Goal: Task Accomplishment & Management: Manage account settings

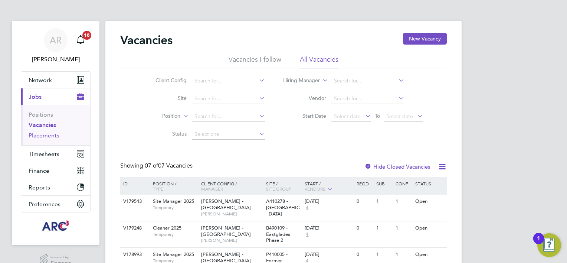
click at [39, 135] on link "Placements" at bounding box center [44, 135] width 31 height 7
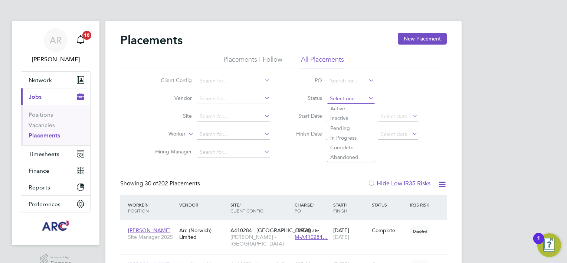
click at [342, 100] on input at bounding box center [350, 98] width 47 height 10
click at [346, 108] on li "Active" at bounding box center [350, 108] width 47 height 10
type input "Active"
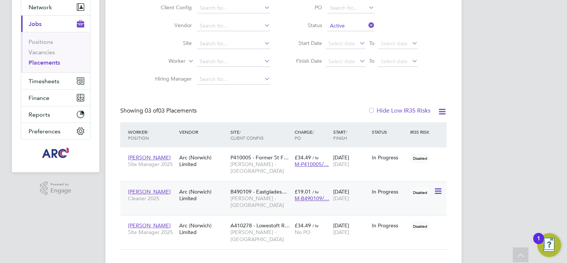
click at [220, 188] on div "Arc (Norwich) Limited" at bounding box center [202, 194] width 51 height 21
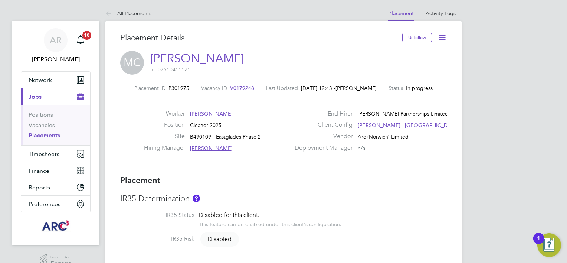
click at [215, 114] on span "[PERSON_NAME]" at bounding box center [211, 113] width 43 height 7
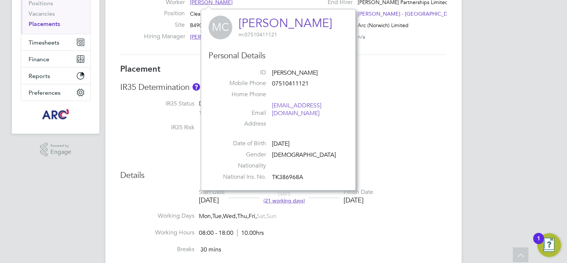
click at [411, 131] on div "IR35 Risk Disabled" at bounding box center [283, 127] width 326 height 9
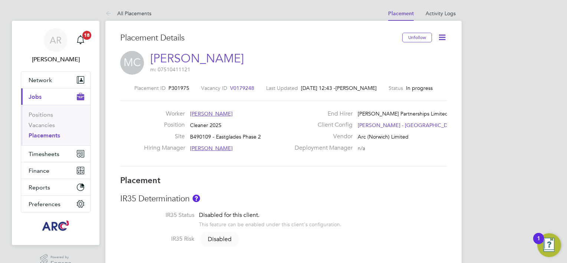
click at [442, 36] on icon at bounding box center [441, 37] width 9 height 9
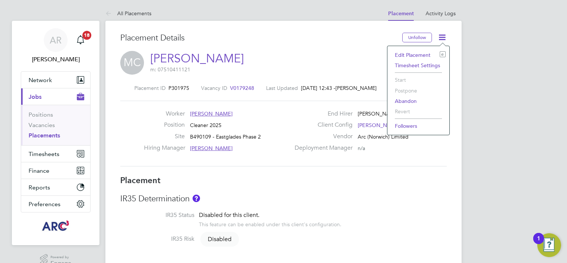
click at [301, 63] on div "MC Maurice Chimeura m: 07510411121" at bounding box center [283, 63] width 326 height 25
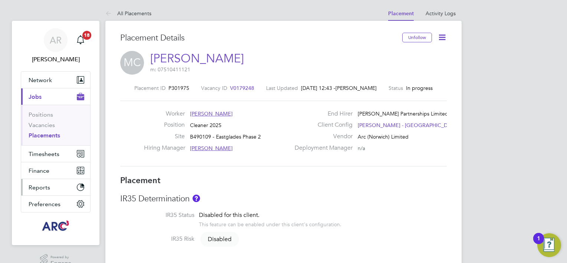
click at [45, 185] on span "Reports" at bounding box center [40, 187] width 22 height 7
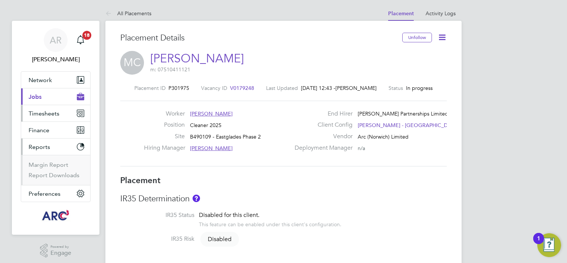
click at [40, 110] on span "Timesheets" at bounding box center [44, 113] width 31 height 7
click at [34, 93] on span "Jobs" at bounding box center [35, 96] width 13 height 7
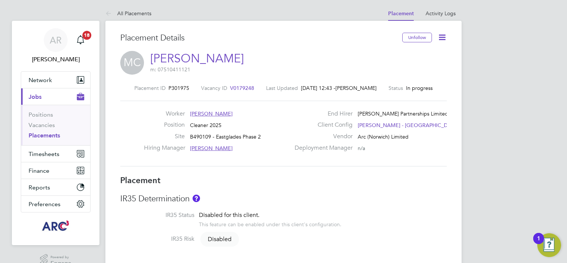
click at [221, 112] on span "[PERSON_NAME]" at bounding box center [211, 113] width 43 height 7
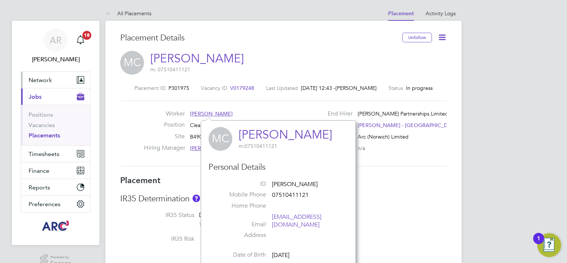
click at [45, 75] on button "Network" at bounding box center [55, 80] width 69 height 16
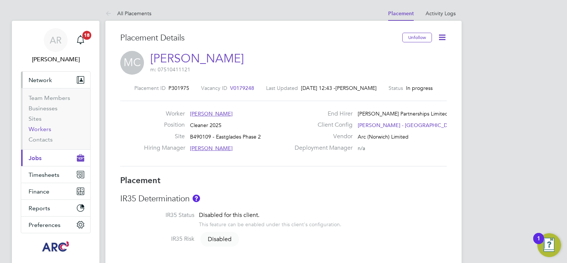
click at [41, 131] on link "Workers" at bounding box center [40, 128] width 23 height 7
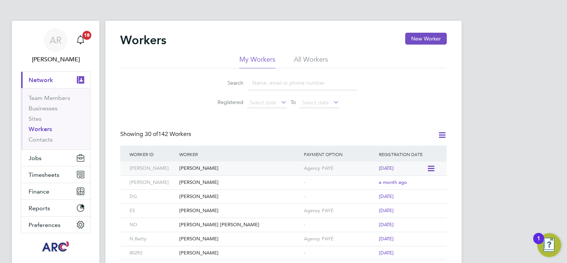
click at [243, 168] on div "Maurice Chimeura" at bounding box center [239, 168] width 125 height 14
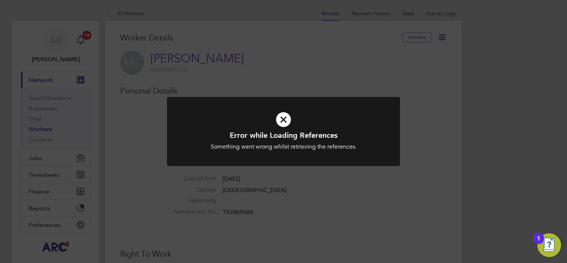
drag, startPoint x: 348, startPoint y: 93, endPoint x: 353, endPoint y: 96, distance: 5.8
click at [351, 95] on div "Error while Loading References Something went wrong whilst retrieving the refer…" at bounding box center [283, 131] width 567 height 263
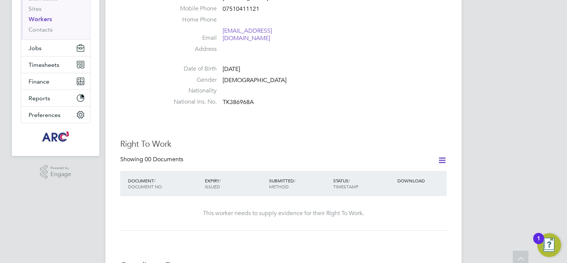
scroll to position [111, 0]
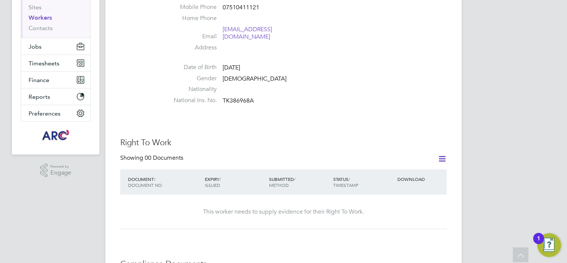
click at [439, 154] on icon at bounding box center [441, 158] width 9 height 9
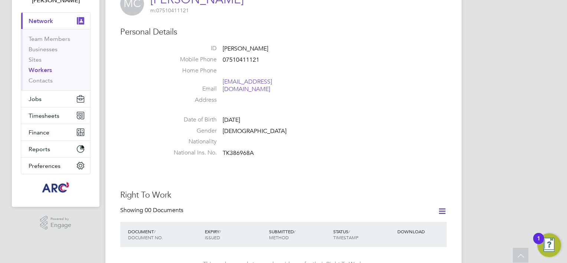
scroll to position [0, 0]
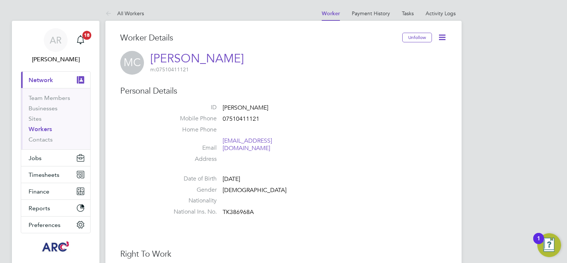
click at [34, 130] on link "Workers" at bounding box center [40, 128] width 23 height 7
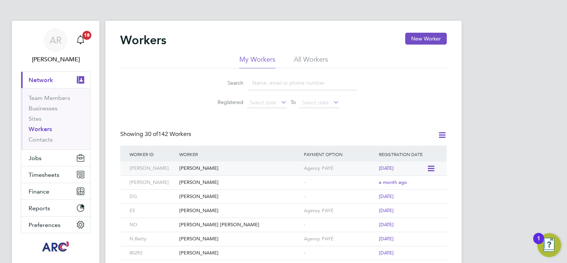
click at [220, 171] on div "[PERSON_NAME]" at bounding box center [239, 168] width 125 height 14
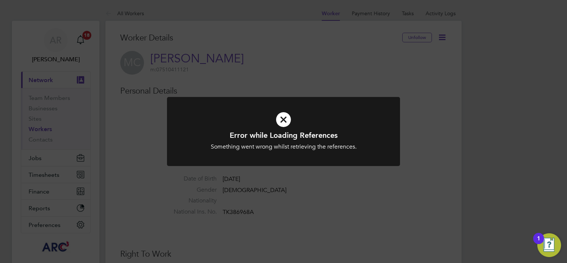
click at [282, 119] on icon at bounding box center [283, 119] width 193 height 29
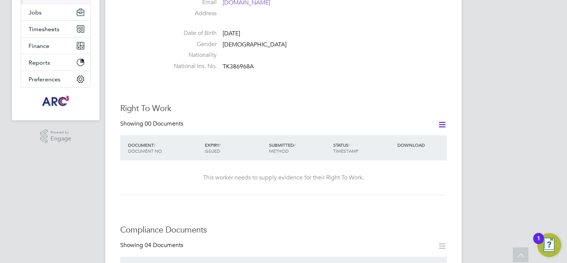
scroll to position [185, 0]
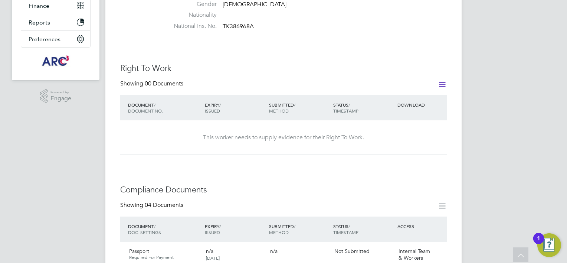
click at [442, 80] on icon at bounding box center [441, 84] width 9 height 9
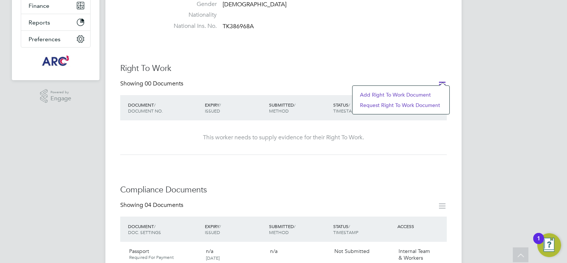
click at [367, 63] on h3 "Right To Work" at bounding box center [283, 68] width 326 height 11
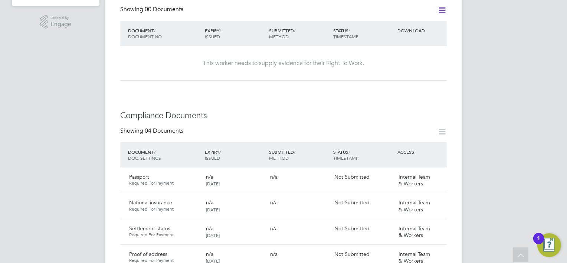
scroll to position [371, 0]
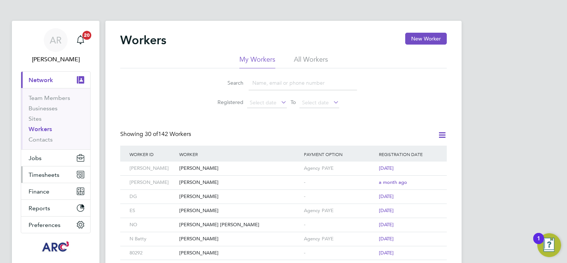
click at [46, 173] on span "Timesheets" at bounding box center [44, 174] width 31 height 7
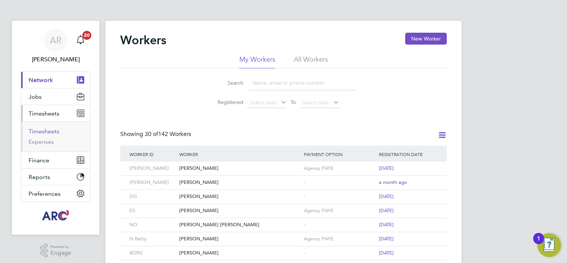
click at [40, 133] on link "Timesheets" at bounding box center [44, 131] width 31 height 7
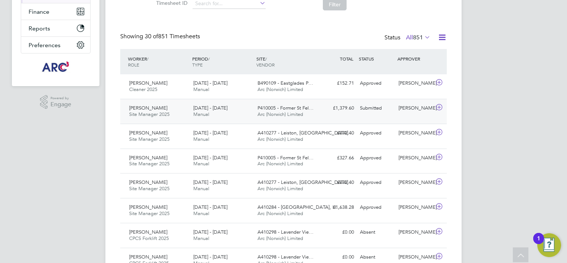
click at [325, 113] on div "£1,379.60 Submitted" at bounding box center [337, 108] width 39 height 12
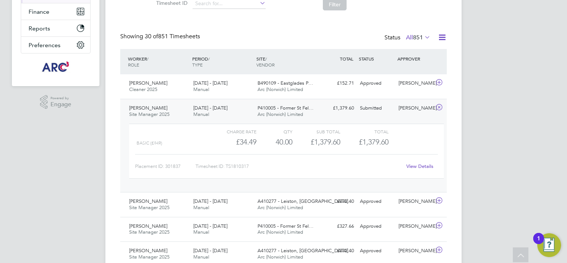
click at [416, 167] on link "View Details" at bounding box center [419, 166] width 27 height 6
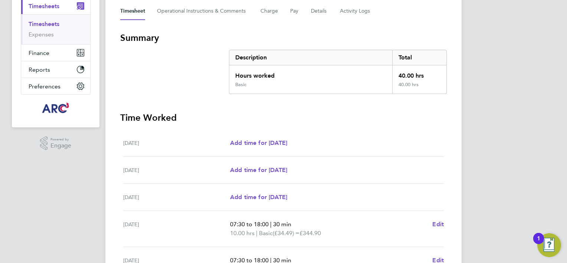
scroll to position [37, 0]
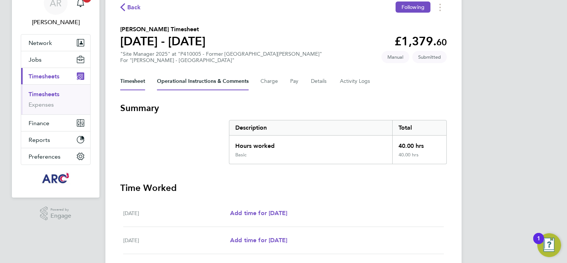
click at [231, 84] on Comments-tab "Operational Instructions & Comments" at bounding box center [203, 81] width 92 height 18
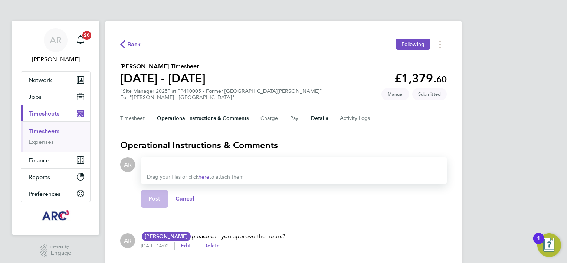
click at [317, 119] on button "Details" at bounding box center [319, 118] width 17 height 18
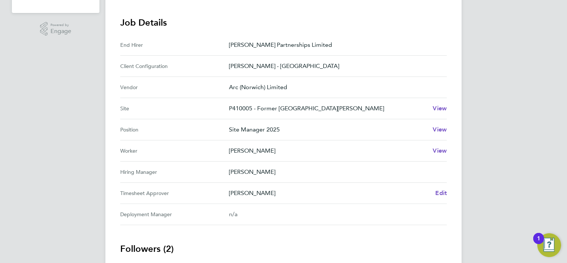
scroll to position [260, 0]
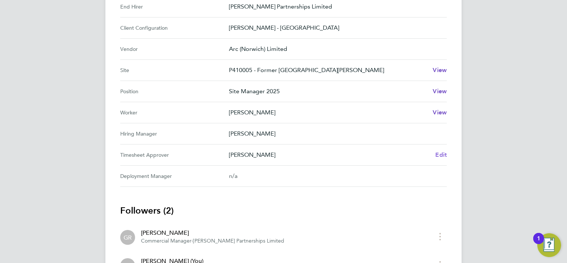
click at [444, 154] on span "Edit" at bounding box center [440, 154] width 11 height 7
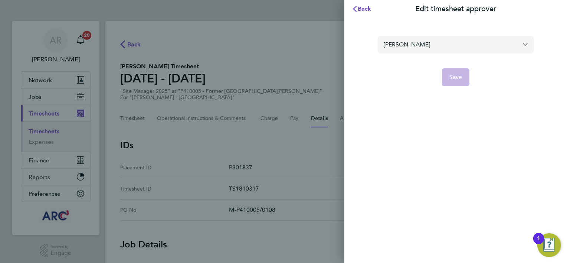
click at [445, 43] on input "[PERSON_NAME]" at bounding box center [456, 44] width 156 height 17
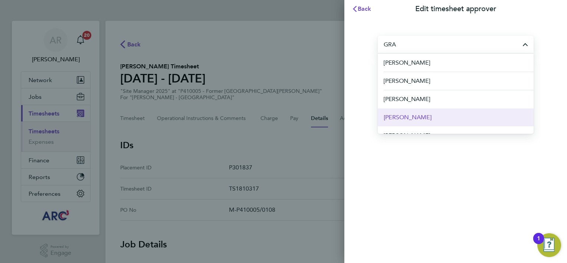
click at [433, 119] on li "[PERSON_NAME]" at bounding box center [456, 117] width 156 height 18
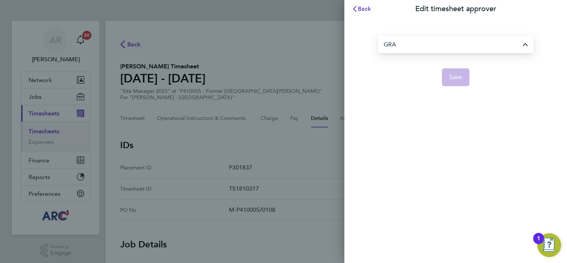
type input "[PERSON_NAME]"
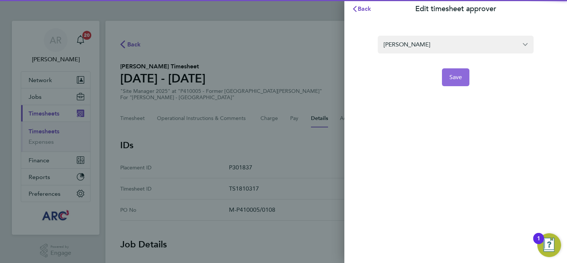
click at [452, 77] on span "Save" at bounding box center [455, 76] width 13 height 7
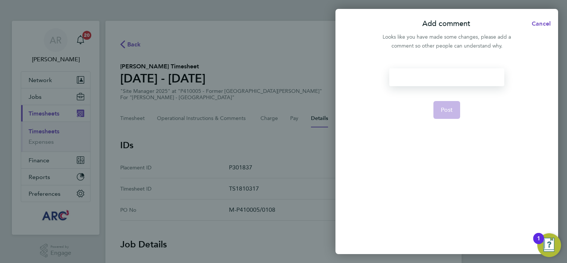
click at [421, 83] on div at bounding box center [446, 77] width 115 height 18
click at [437, 105] on button "Post" at bounding box center [446, 110] width 27 height 18
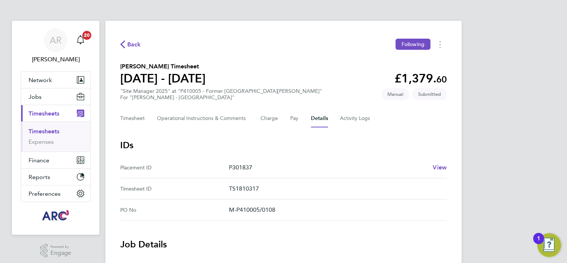
click at [51, 131] on link "Timesheets" at bounding box center [44, 131] width 31 height 7
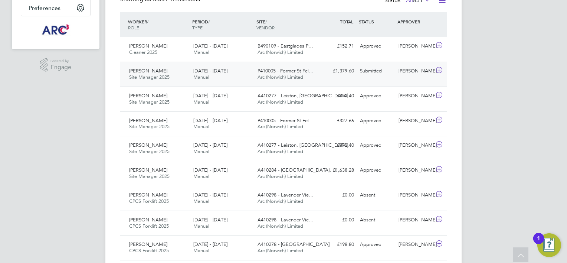
click at [424, 73] on div "[PERSON_NAME]" at bounding box center [414, 71] width 39 height 12
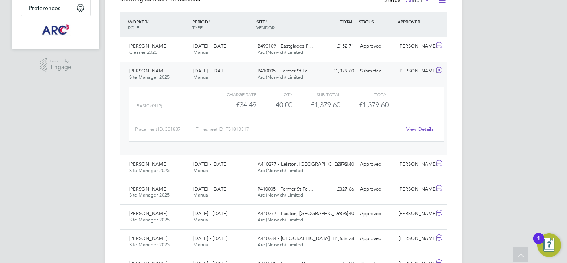
click at [419, 129] on link "View Details" at bounding box center [419, 129] width 27 height 6
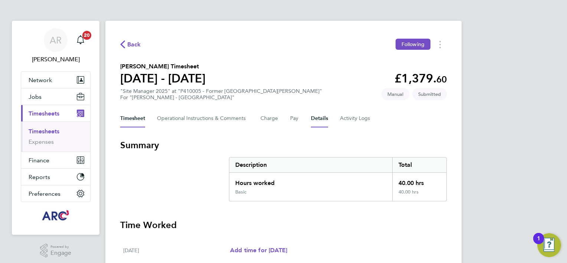
click at [325, 118] on button "Details" at bounding box center [319, 118] width 17 height 18
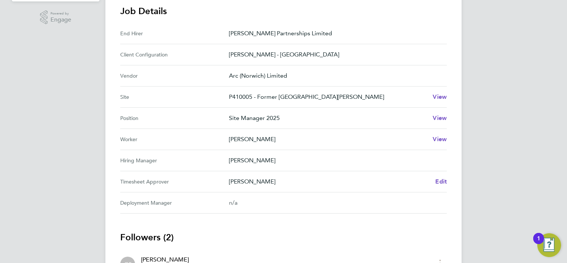
scroll to position [297, 0]
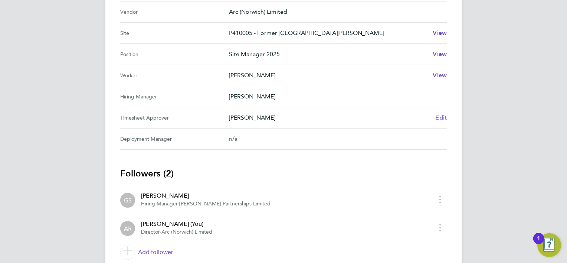
click at [440, 116] on span "Edit" at bounding box center [440, 117] width 11 height 7
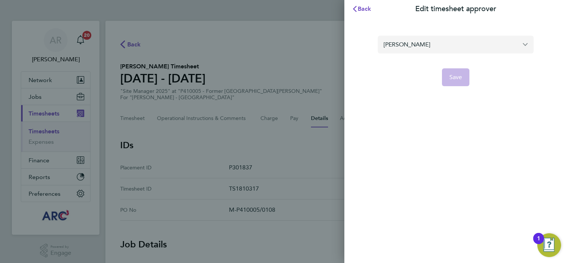
click at [485, 47] on input "[PERSON_NAME]" at bounding box center [456, 44] width 156 height 17
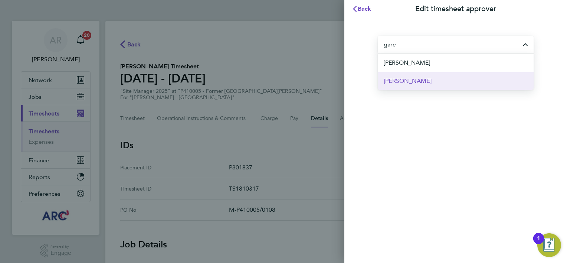
click at [430, 83] on li "[PERSON_NAME]" at bounding box center [456, 81] width 156 height 18
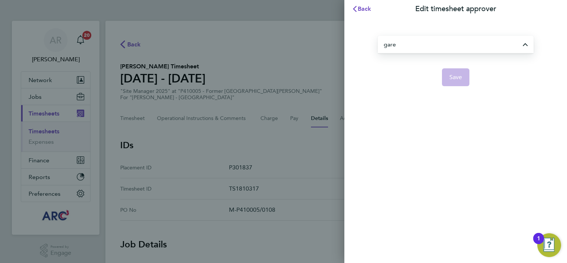
type input "[PERSON_NAME]"
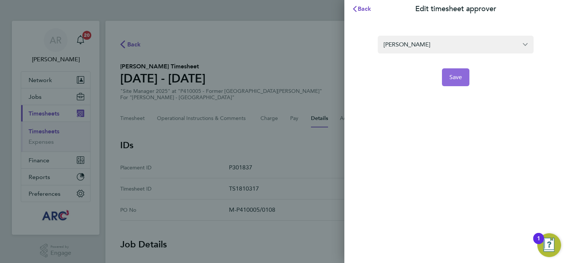
click at [458, 77] on span "Save" at bounding box center [455, 76] width 13 height 7
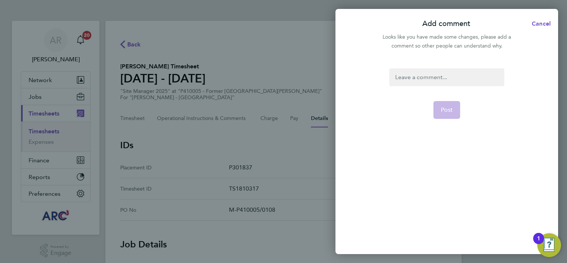
click at [474, 73] on div at bounding box center [446, 77] width 115 height 18
click at [448, 73] on div at bounding box center [446, 77] width 115 height 18
click at [448, 104] on button "Post" at bounding box center [446, 110] width 27 height 18
